Goal: Information Seeking & Learning: Compare options

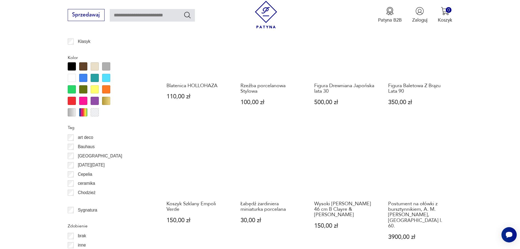
scroll to position [591, 0]
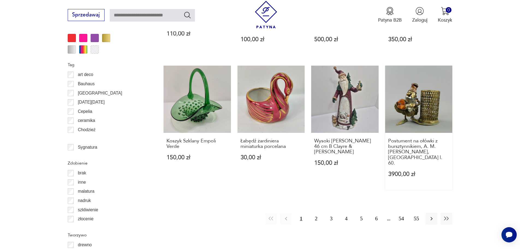
click at [410, 105] on link "Postument na ołówki z bursztynnikiem, A. M. [PERSON_NAME], [GEOGRAPHIC_DATA] l.…" at bounding box center [418, 127] width 67 height 124
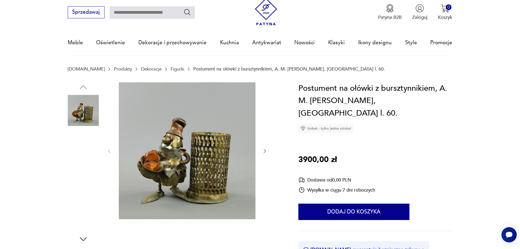
scroll to position [27, 0]
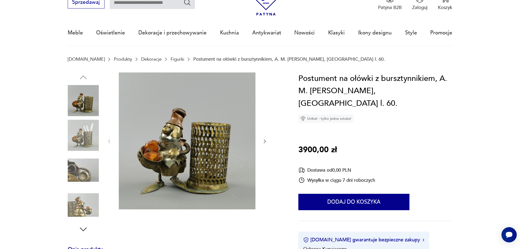
click at [262, 141] on div at bounding box center [186, 141] width 161 height 138
click at [266, 141] on icon "button" at bounding box center [264, 140] width 5 height 5
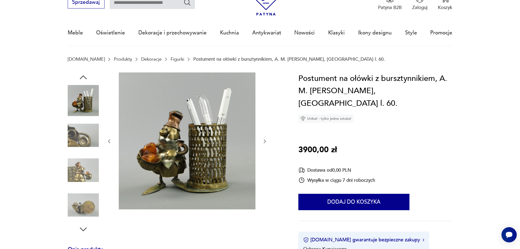
click at [266, 141] on icon "button" at bounding box center [264, 140] width 5 height 5
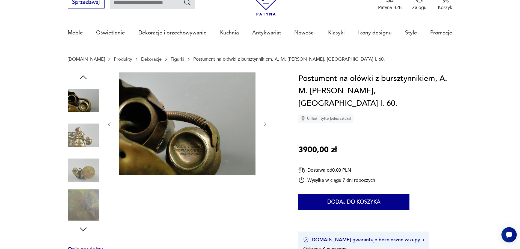
click at [266, 141] on div at bounding box center [186, 124] width 161 height 104
click at [270, 121] on div at bounding box center [175, 153] width 215 height 162
click at [266, 123] on icon "button" at bounding box center [264, 123] width 5 height 5
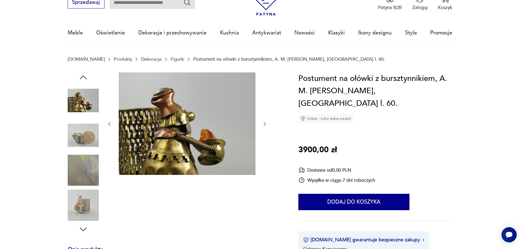
click at [266, 123] on icon "button" at bounding box center [264, 123] width 5 height 5
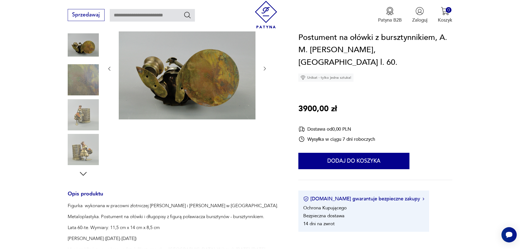
scroll to position [0, 0]
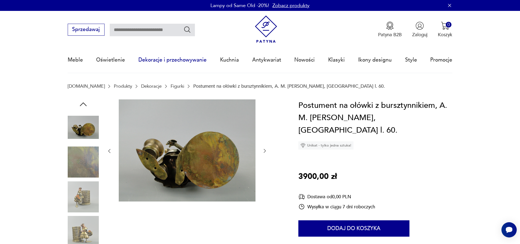
drag, startPoint x: 380, startPoint y: 224, endPoint x: 203, endPoint y: 66, distance: 237.3
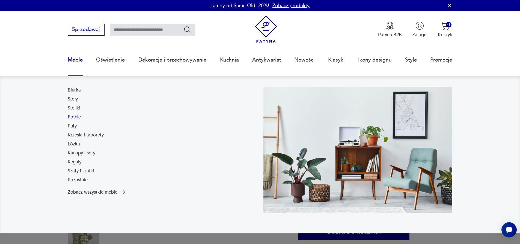
click at [76, 118] on link "Fotele" at bounding box center [74, 117] width 13 height 7
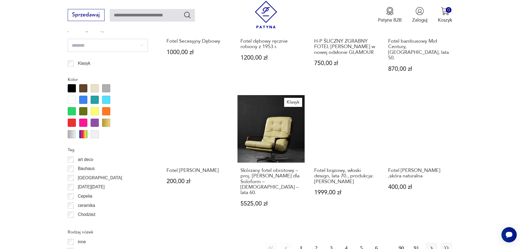
scroll to position [591, 0]
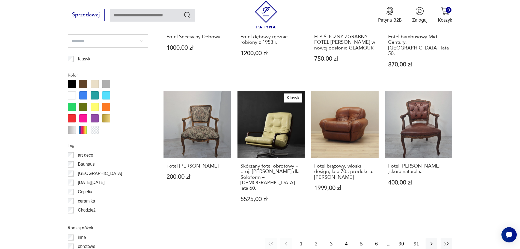
click at [317, 238] on button "2" at bounding box center [316, 244] width 12 height 12
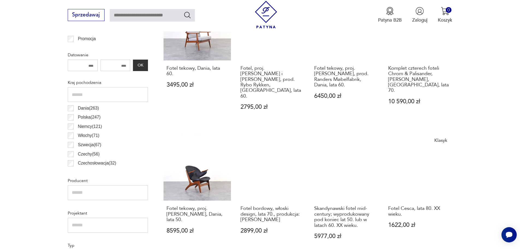
scroll to position [236, 0]
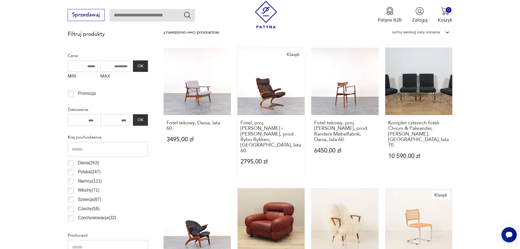
click at [289, 87] on link "Klasyk Fotel, proj. [PERSON_NAME] i [PERSON_NAME], prod. Rybo Rykken, [GEOGRAPH…" at bounding box center [270, 112] width 67 height 130
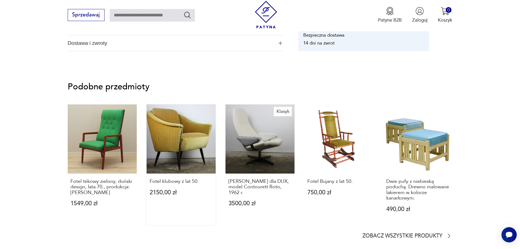
click at [187, 142] on link "Fotel klubowy z lat 50. 2150,00 zł" at bounding box center [180, 164] width 69 height 120
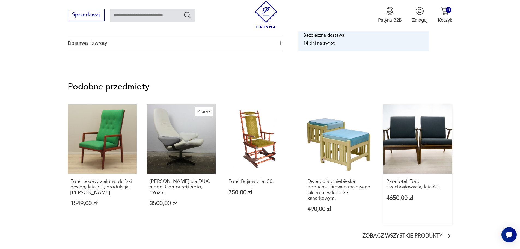
click at [432, 158] on link "Para foteli Ton, Czechosłowacja, lata 60. 4650,00 zł" at bounding box center [417, 164] width 69 height 120
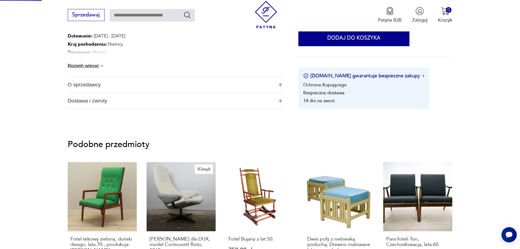
scroll to position [138, 0]
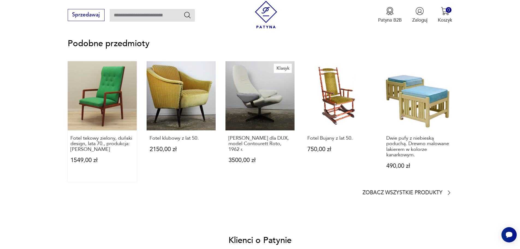
click at [99, 107] on link "Fotel tekowy zielony, duński design, lata 70., produkcja: [PERSON_NAME] 1549,00…" at bounding box center [102, 121] width 69 height 120
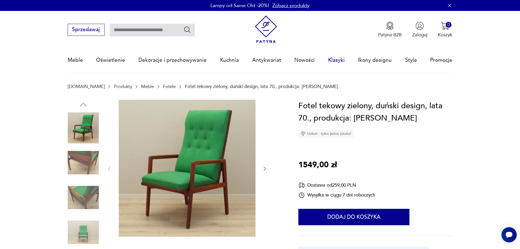
click at [335, 64] on link "Klasyki" at bounding box center [336, 59] width 17 height 25
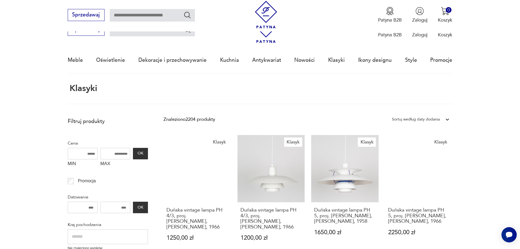
drag, startPoint x: 491, startPoint y: 172, endPoint x: 466, endPoint y: 67, distance: 108.0
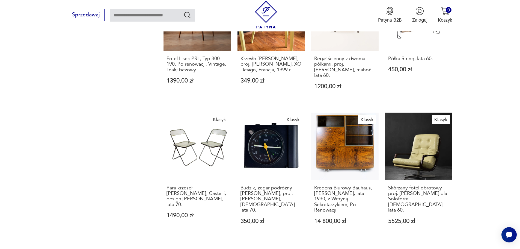
scroll to position [253, 0]
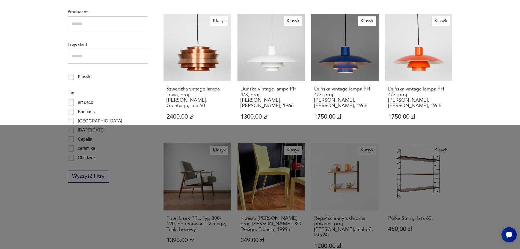
drag, startPoint x: 100, startPoint y: 178, endPoint x: 70, endPoint y: 54, distance: 127.3
